Goal: Check status

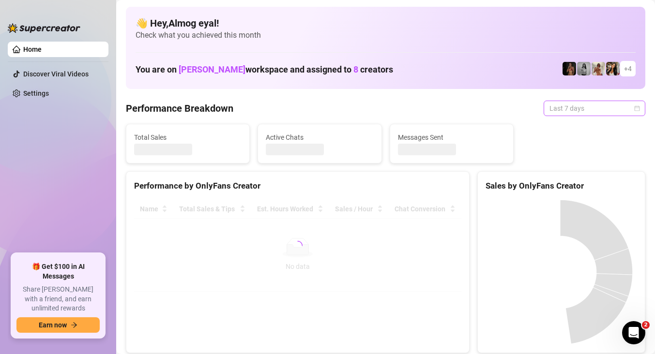
click at [586, 106] on span "Last 7 days" at bounding box center [594, 108] width 90 height 15
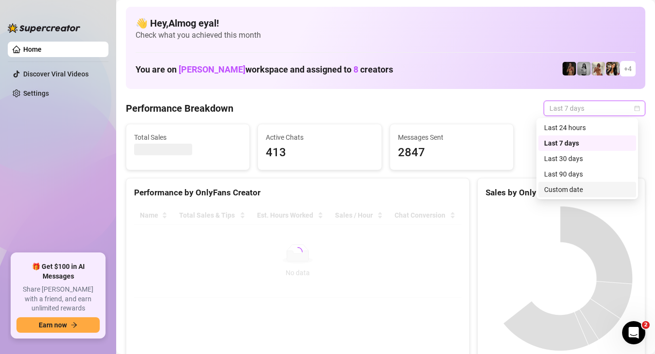
click at [578, 193] on div "Custom date" at bounding box center [587, 189] width 86 height 11
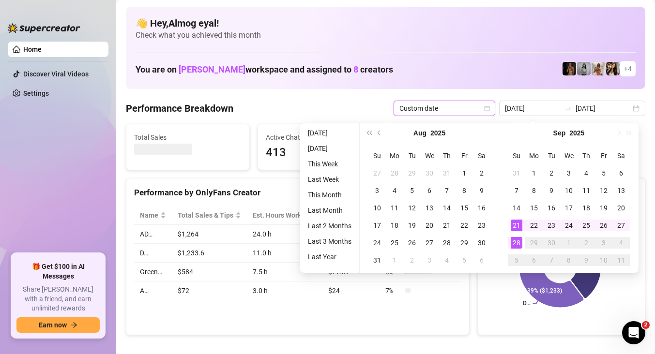
type input "[DATE]"
click at [514, 240] on div "28" at bounding box center [517, 243] width 12 height 12
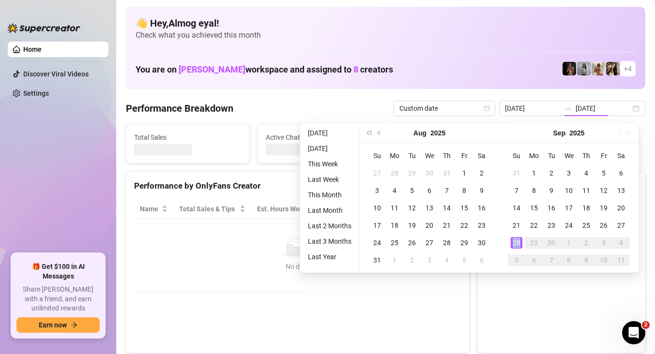
type input "[DATE]"
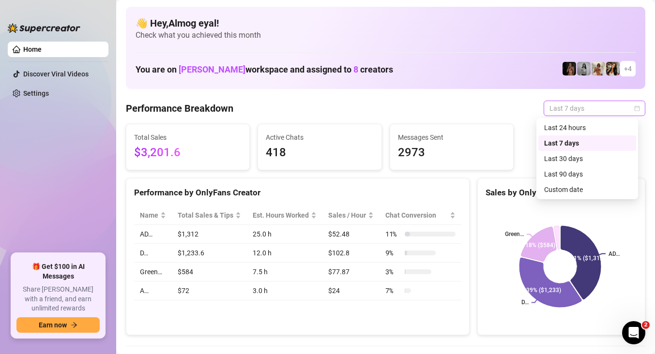
click at [579, 108] on span "Last 7 days" at bounding box center [594, 108] width 90 height 15
click at [595, 194] on div "Custom date" at bounding box center [587, 189] width 86 height 11
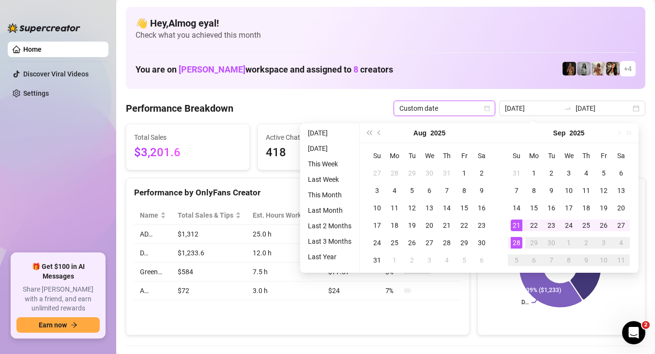
type input "[DATE]"
click at [515, 240] on div "28" at bounding box center [517, 243] width 12 height 12
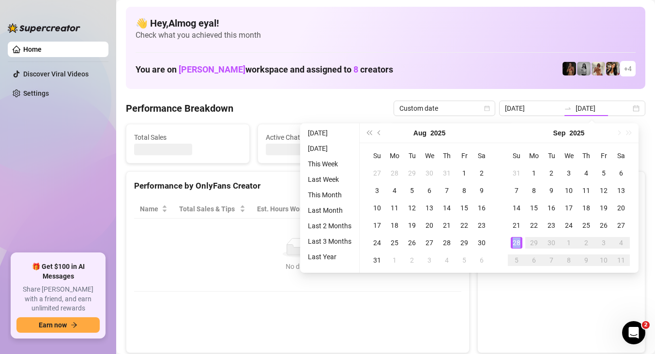
type input "[DATE]"
